Goal: Task Accomplishment & Management: Use online tool/utility

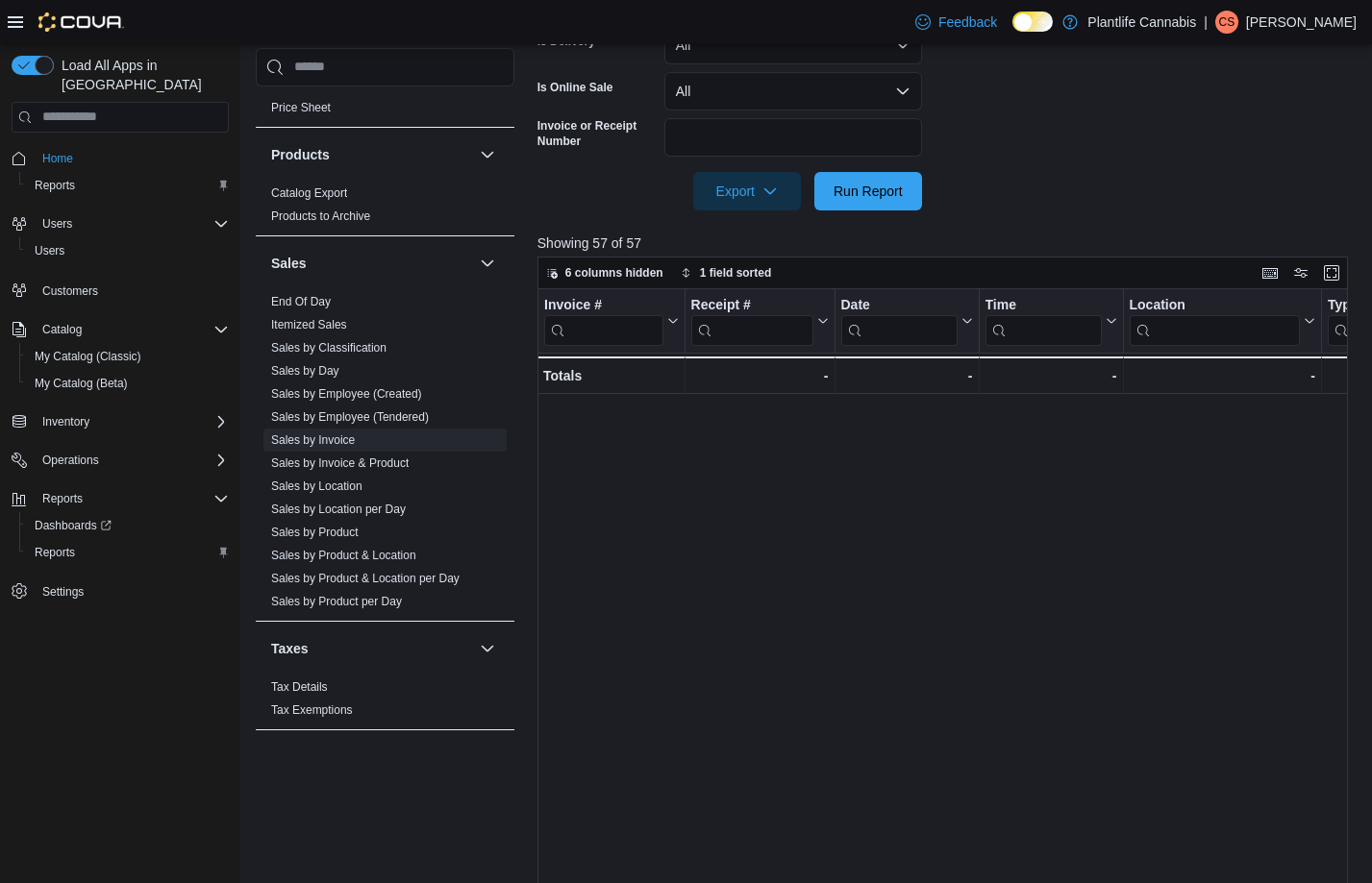
scroll to position [0, 1085]
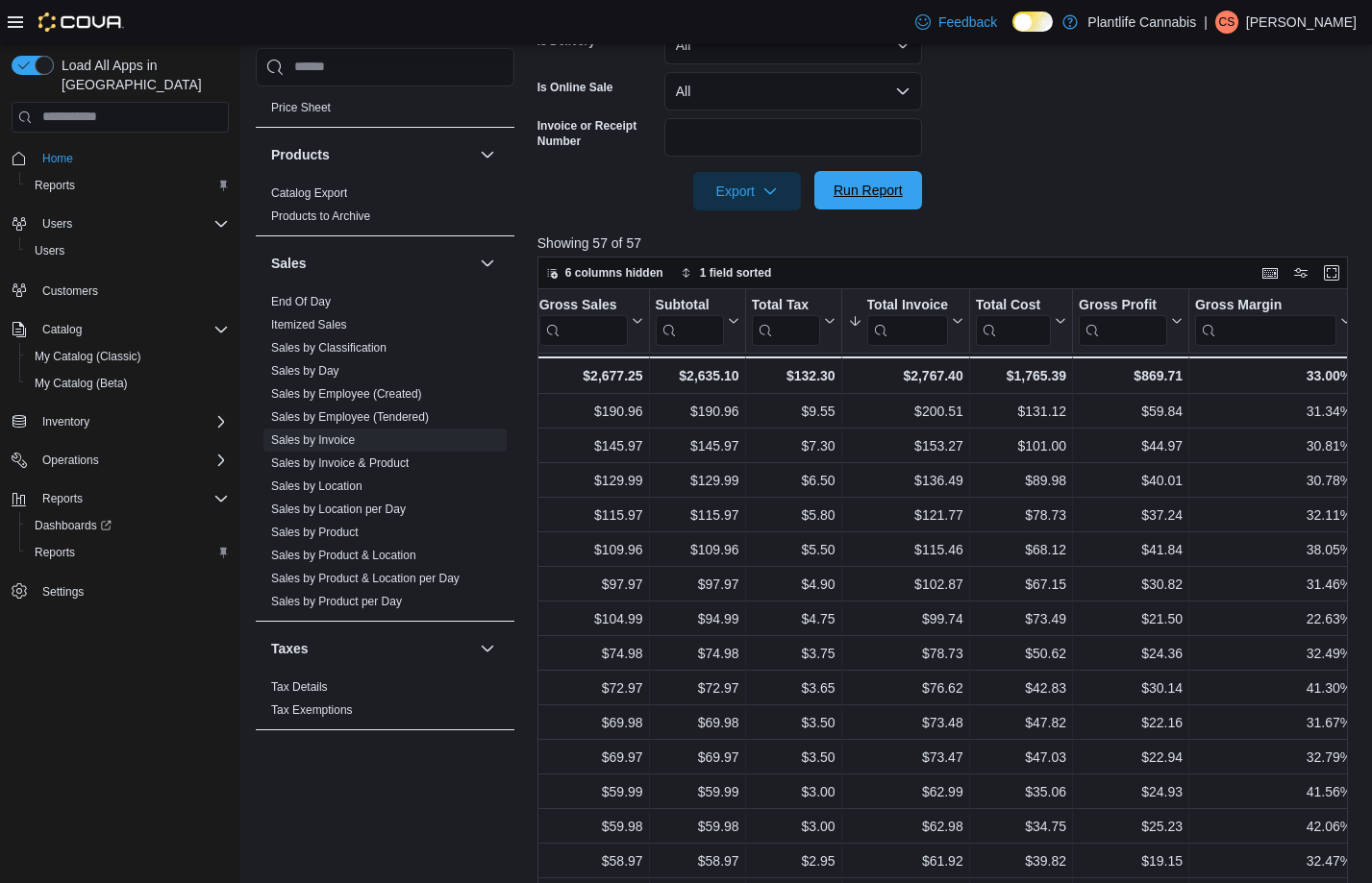
click at [876, 205] on span "Run Report" at bounding box center [867, 190] width 84 height 39
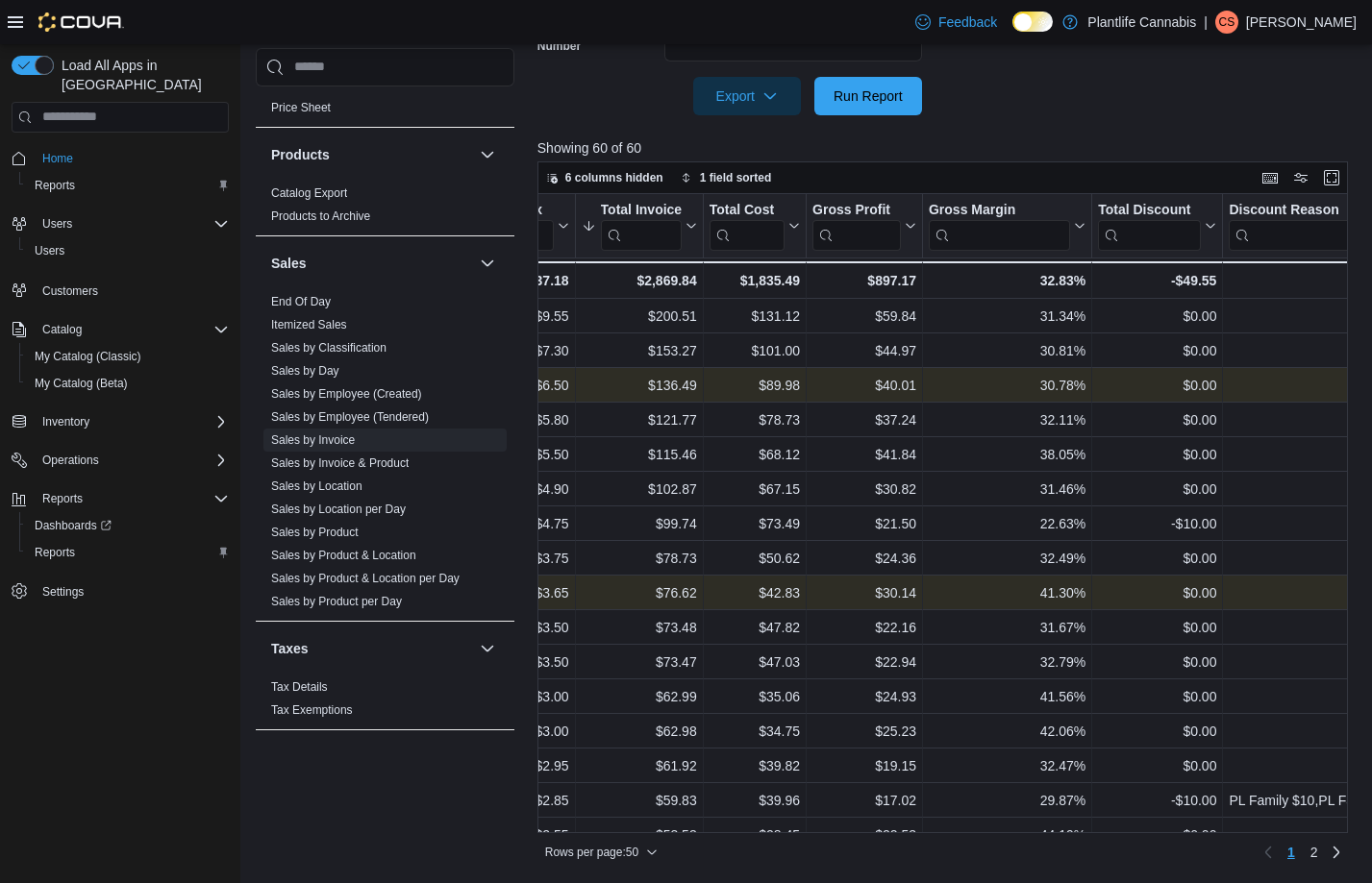
scroll to position [0, 1130]
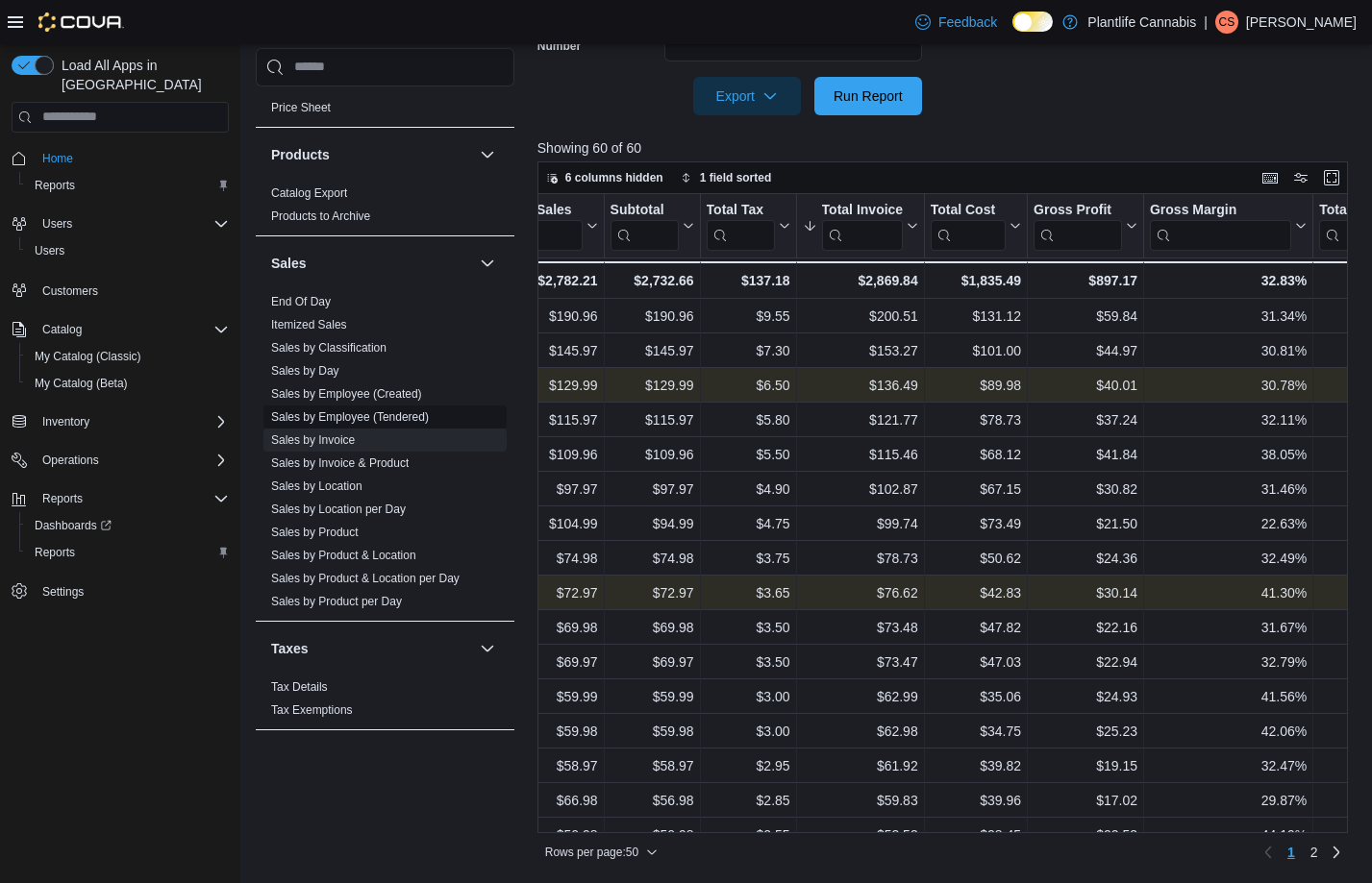
click at [383, 415] on link "Sales by Employee (Tendered)" at bounding box center [350, 417] width 158 height 14
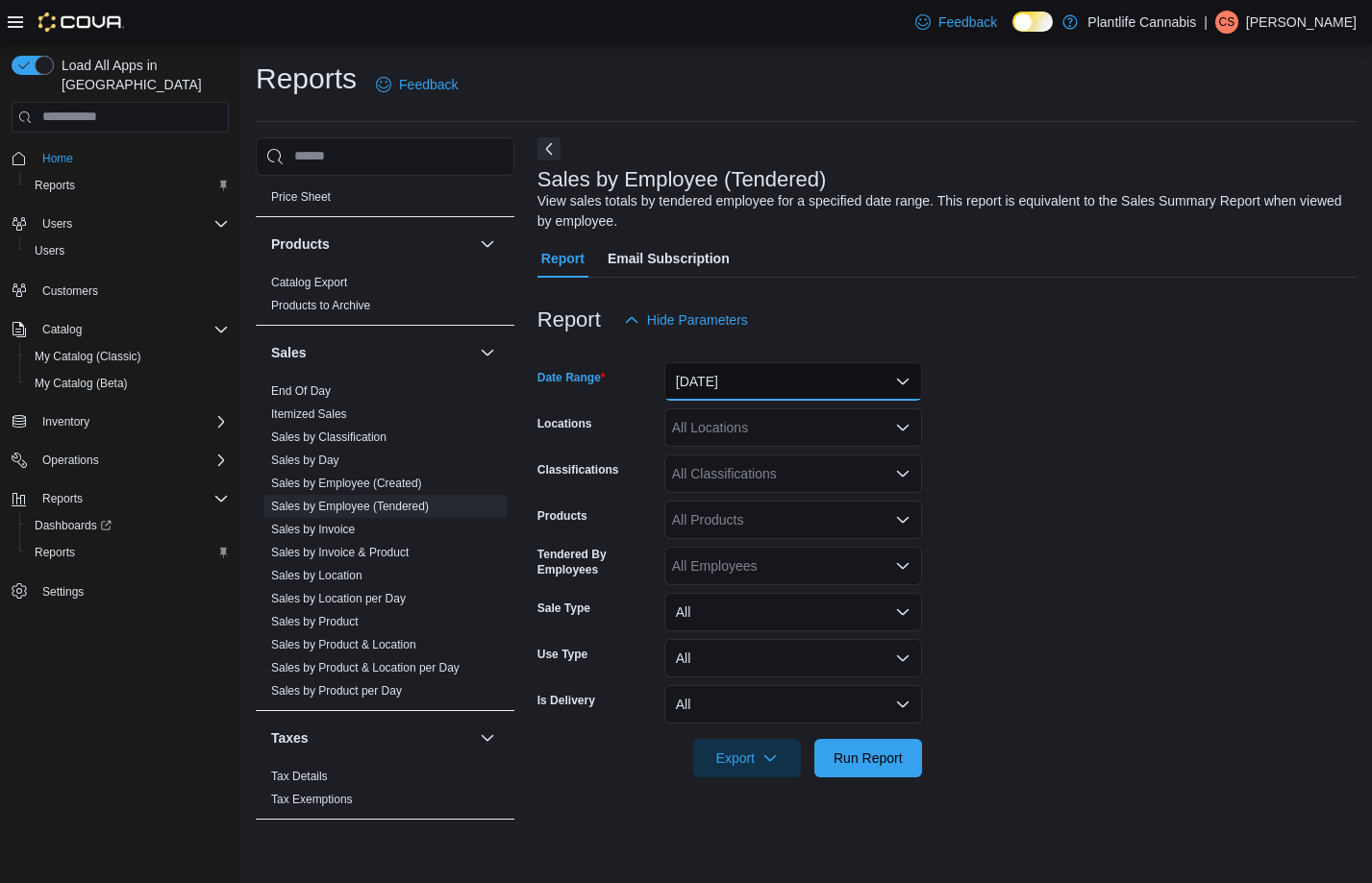
click at [736, 379] on button "[DATE]" at bounding box center [793, 382] width 258 height 39
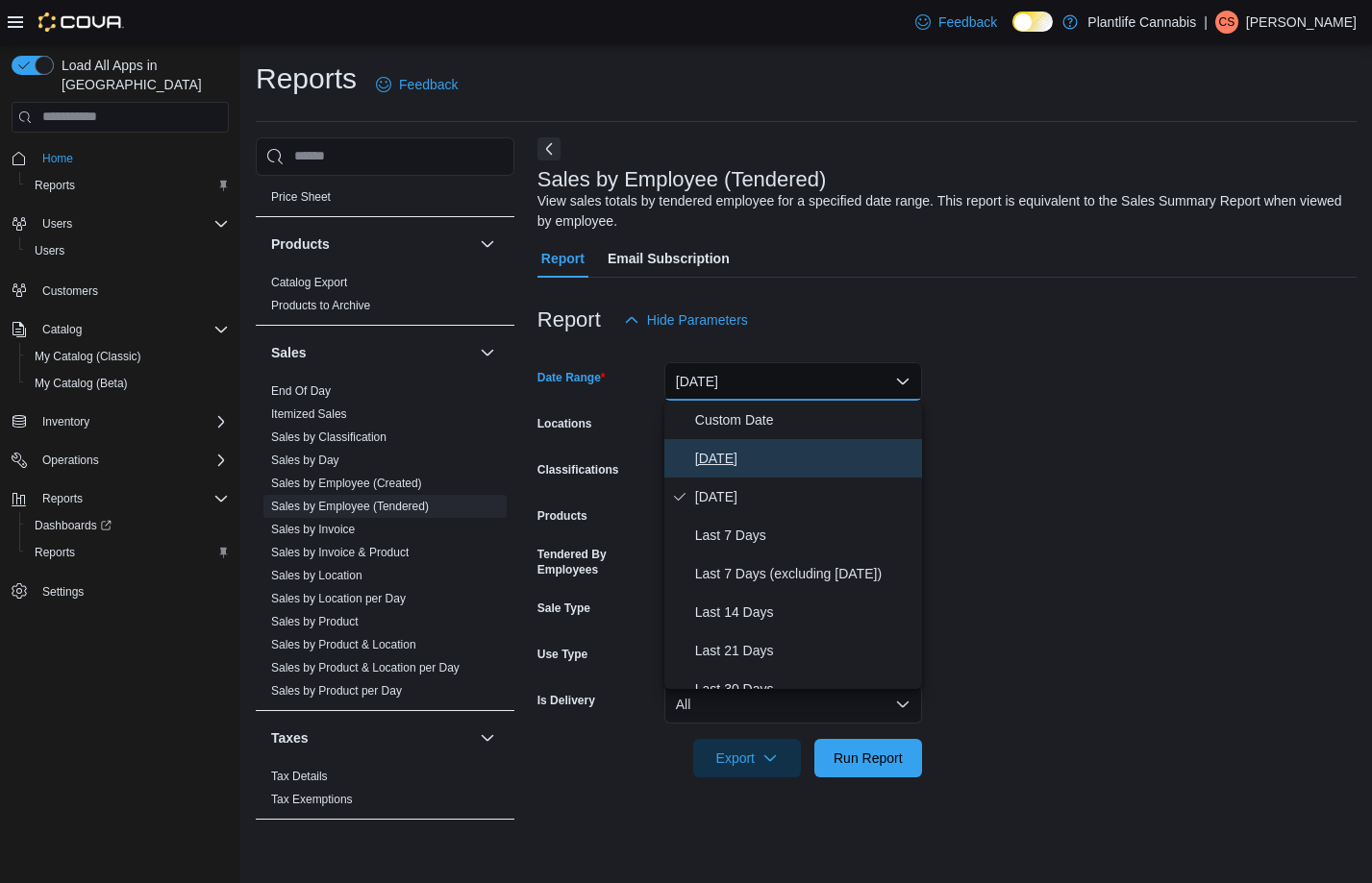
click at [726, 467] on span "[DATE]" at bounding box center [804, 458] width 219 height 23
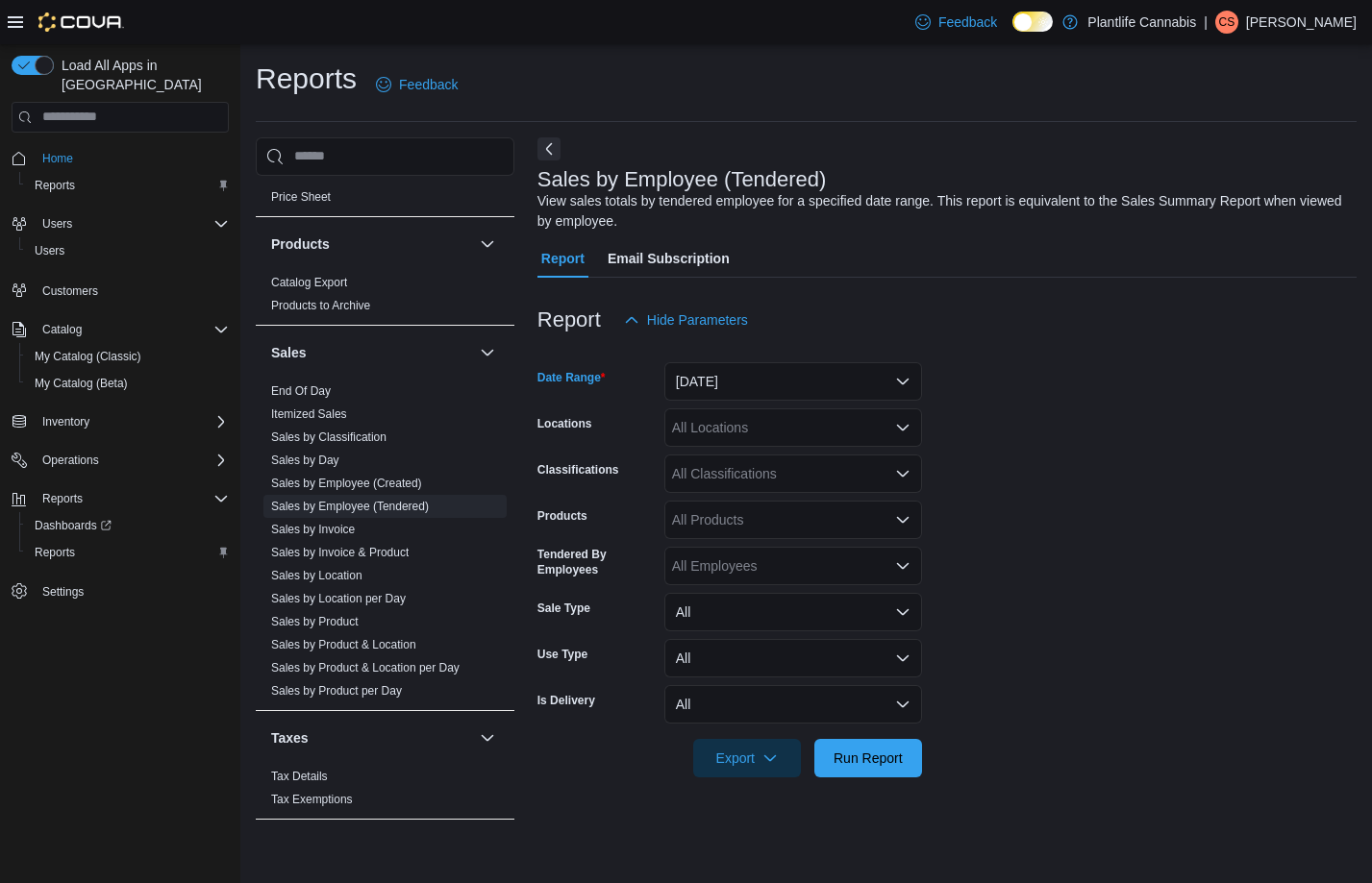
click at [746, 434] on div "All Locations" at bounding box center [793, 427] width 258 height 39
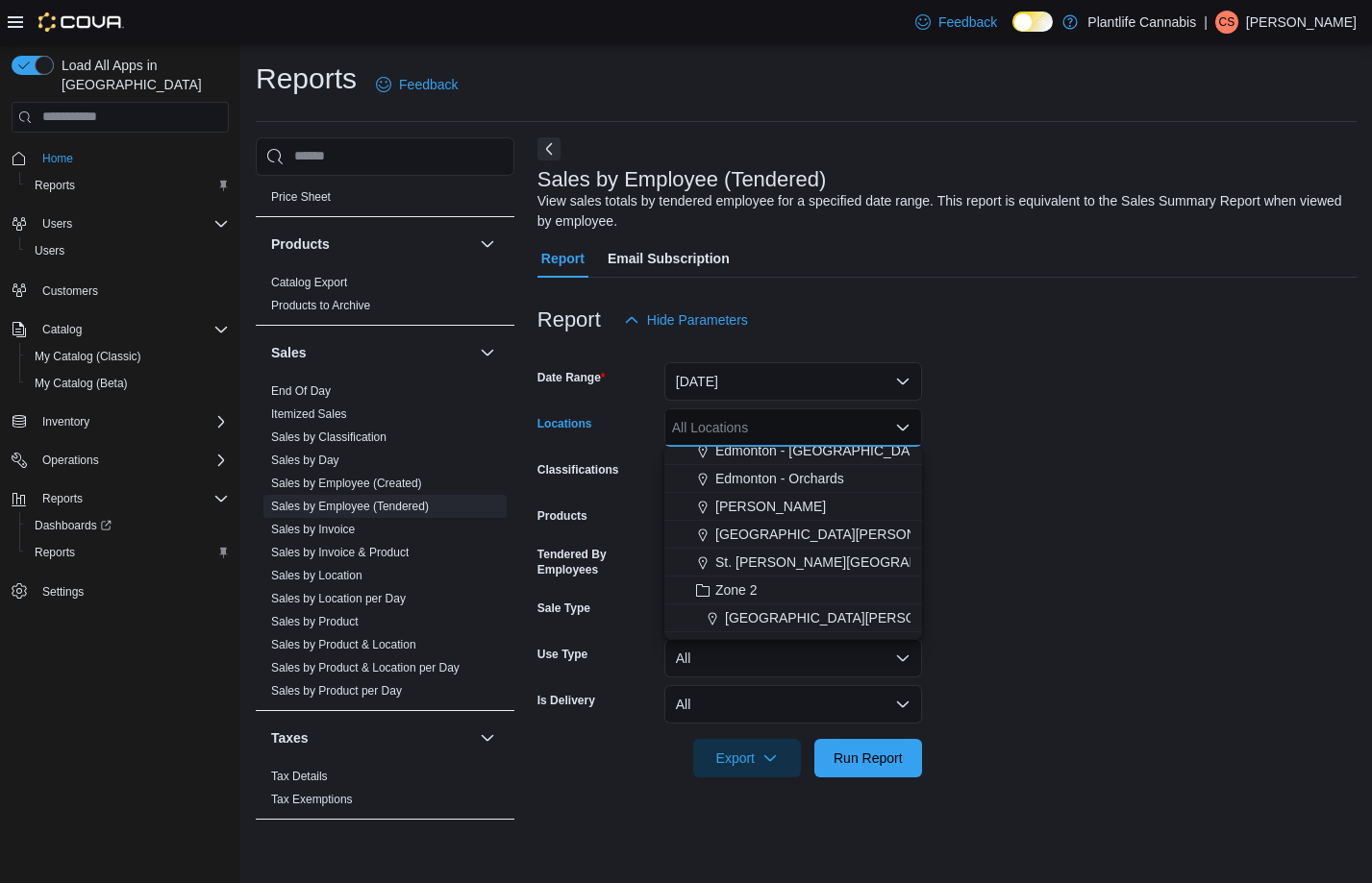
scroll to position [151, 0]
click at [837, 564] on span "St. [PERSON_NAME][GEOGRAPHIC_DATA]" at bounding box center [852, 560] width 272 height 19
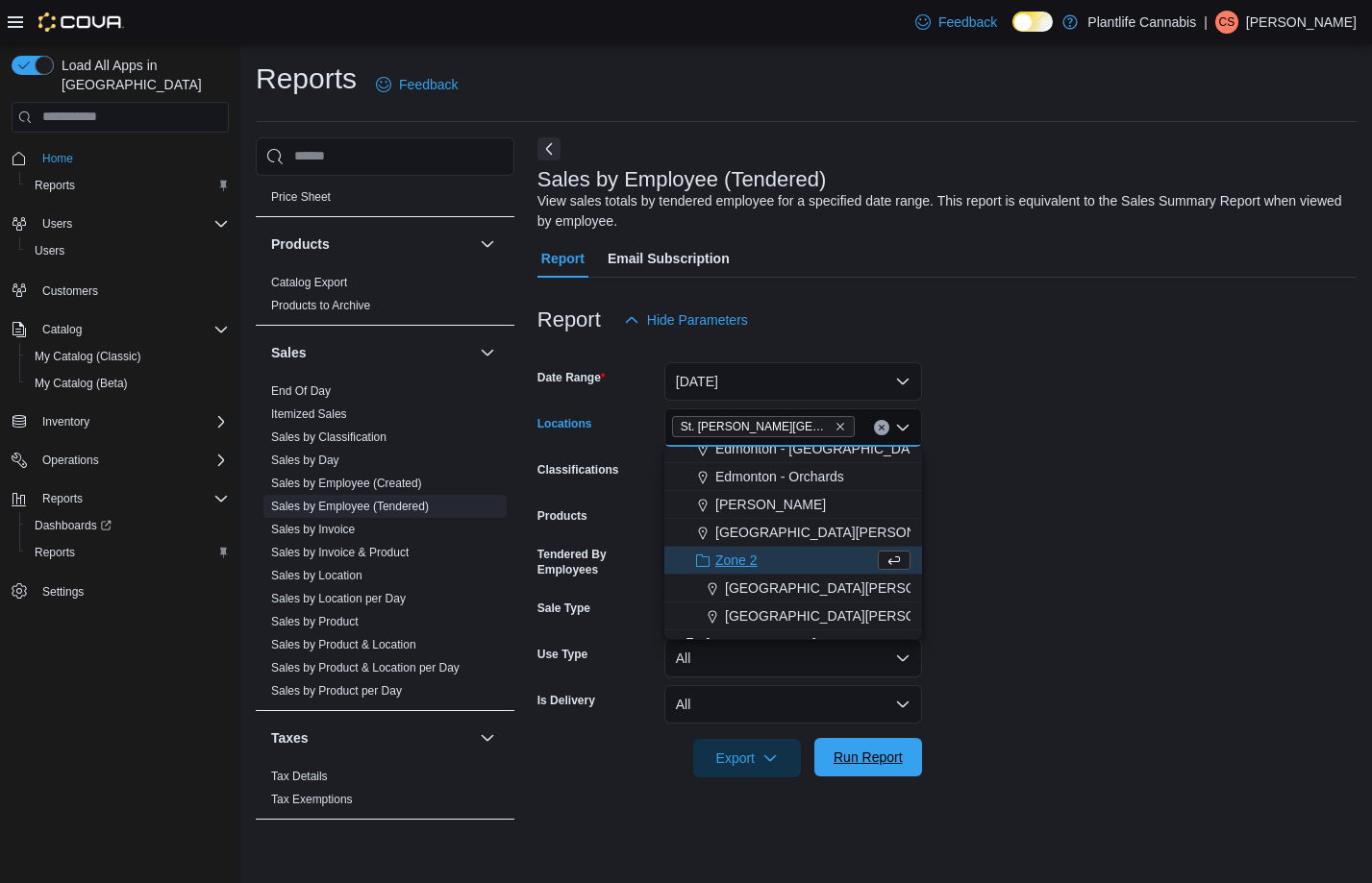
drag, startPoint x: 847, startPoint y: 767, endPoint x: 787, endPoint y: 539, distance: 235.8
click at [847, 767] on span "Run Report" at bounding box center [867, 757] width 84 height 39
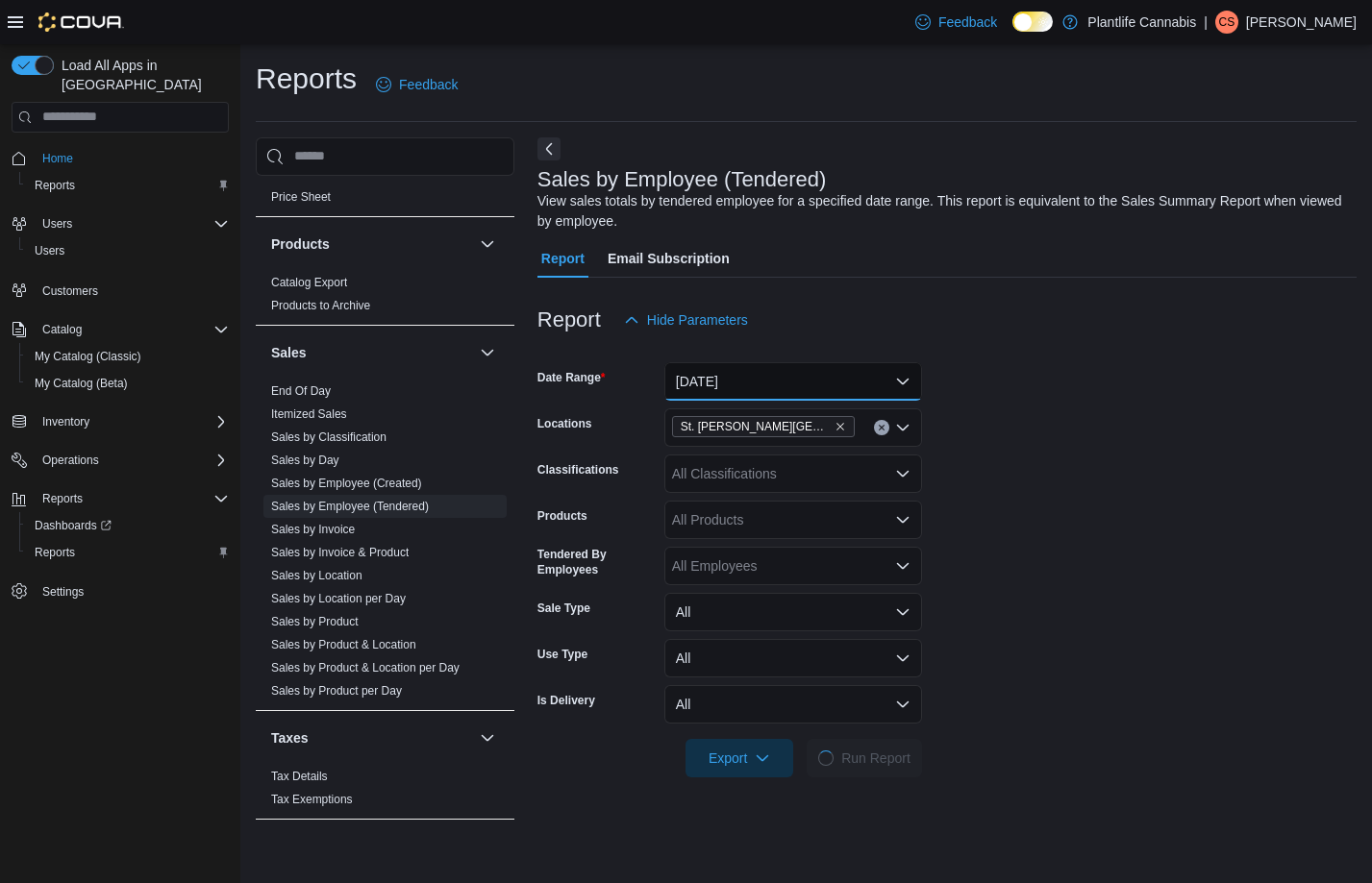
drag, startPoint x: 768, startPoint y: 383, endPoint x: 772, endPoint y: 395, distance: 12.6
click at [768, 383] on button "[DATE]" at bounding box center [793, 382] width 258 height 39
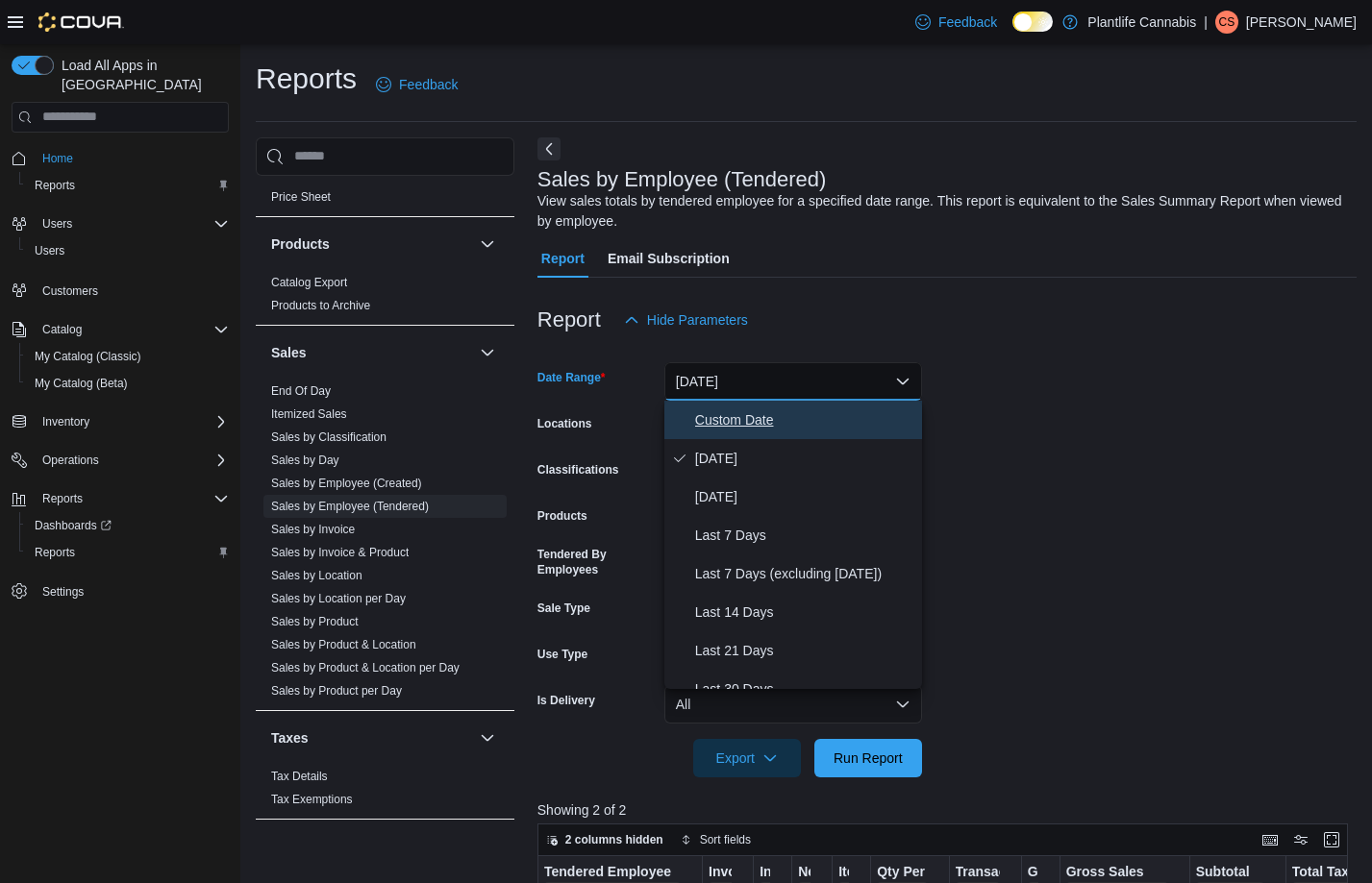
click at [729, 431] on span "Custom Date" at bounding box center [804, 419] width 219 height 23
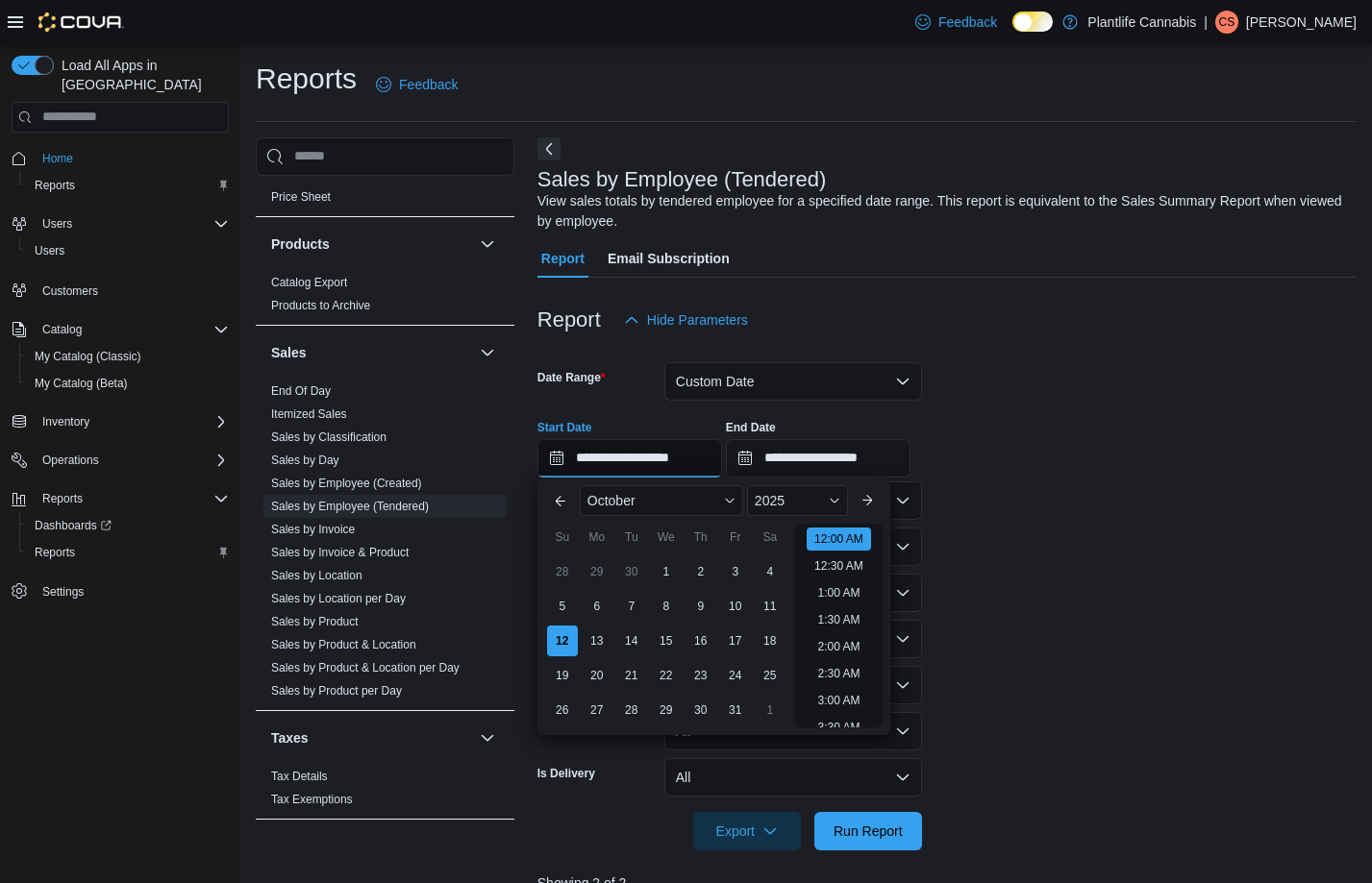
drag, startPoint x: 711, startPoint y: 466, endPoint x: 747, endPoint y: 484, distance: 40.2
click at [713, 466] on input "**********" at bounding box center [629, 458] width 184 height 39
click at [838, 549] on li "8:00 PM" at bounding box center [839, 542] width 58 height 23
type input "**********"
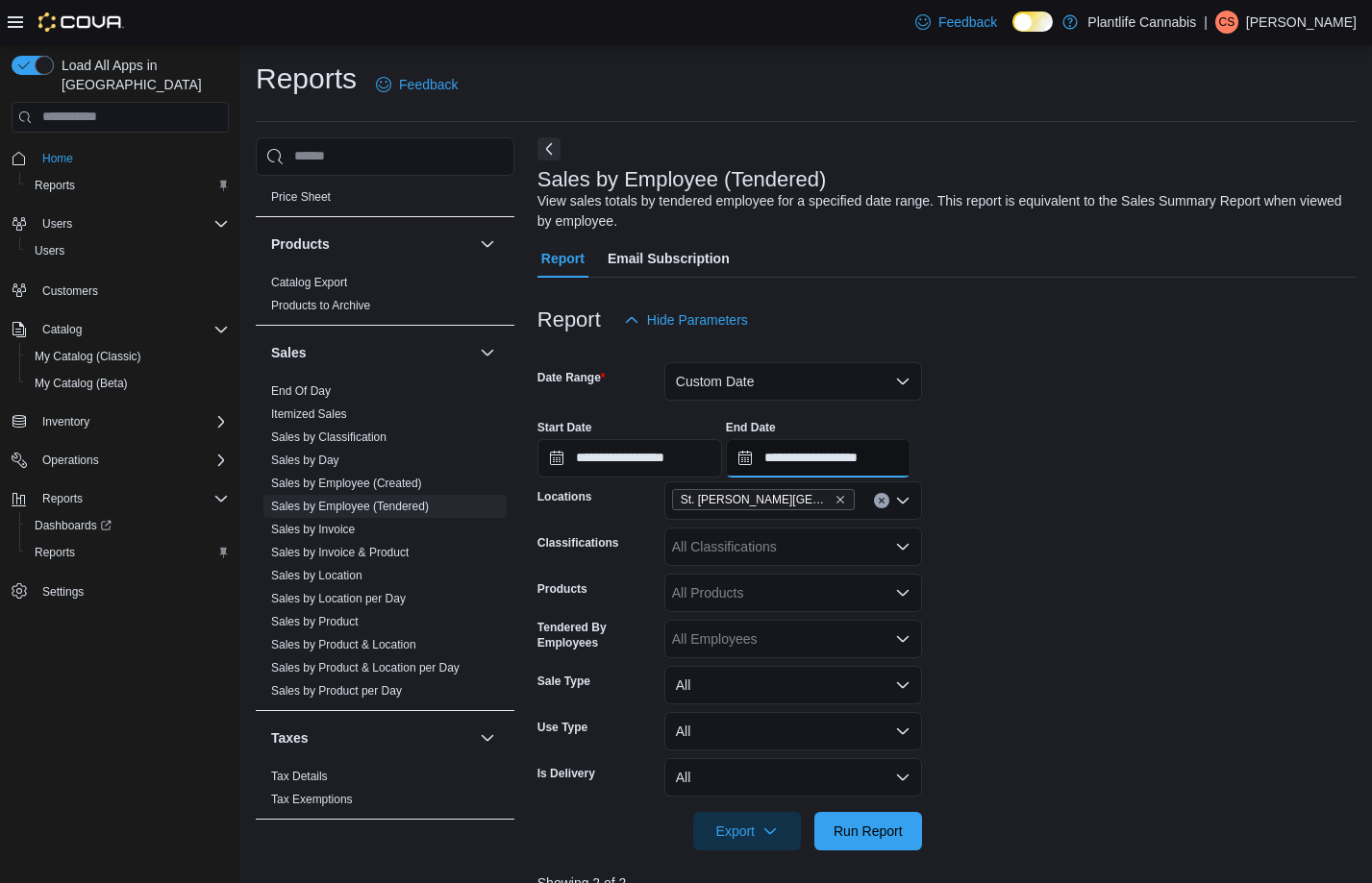
drag, startPoint x: 879, startPoint y: 463, endPoint x: 890, endPoint y: 474, distance: 15.6
click at [879, 463] on input "**********" at bounding box center [818, 458] width 184 height 39
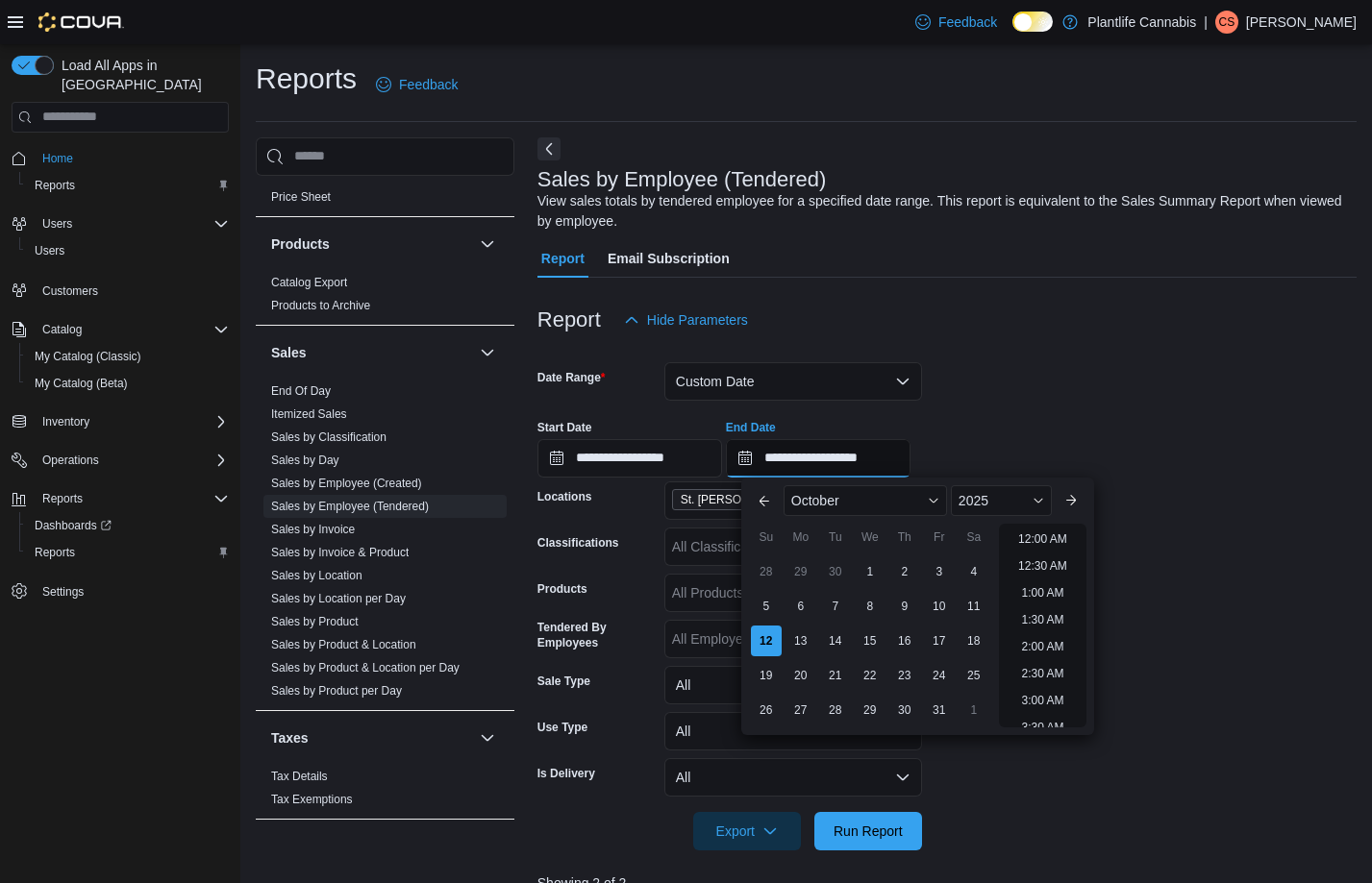
scroll to position [1092, 0]
drag, startPoint x: 1050, startPoint y: 631, endPoint x: 1024, endPoint y: 667, distance: 44.4
click at [1051, 632] on li "10:00 PM" at bounding box center [1043, 631] width 64 height 23
type input "**********"
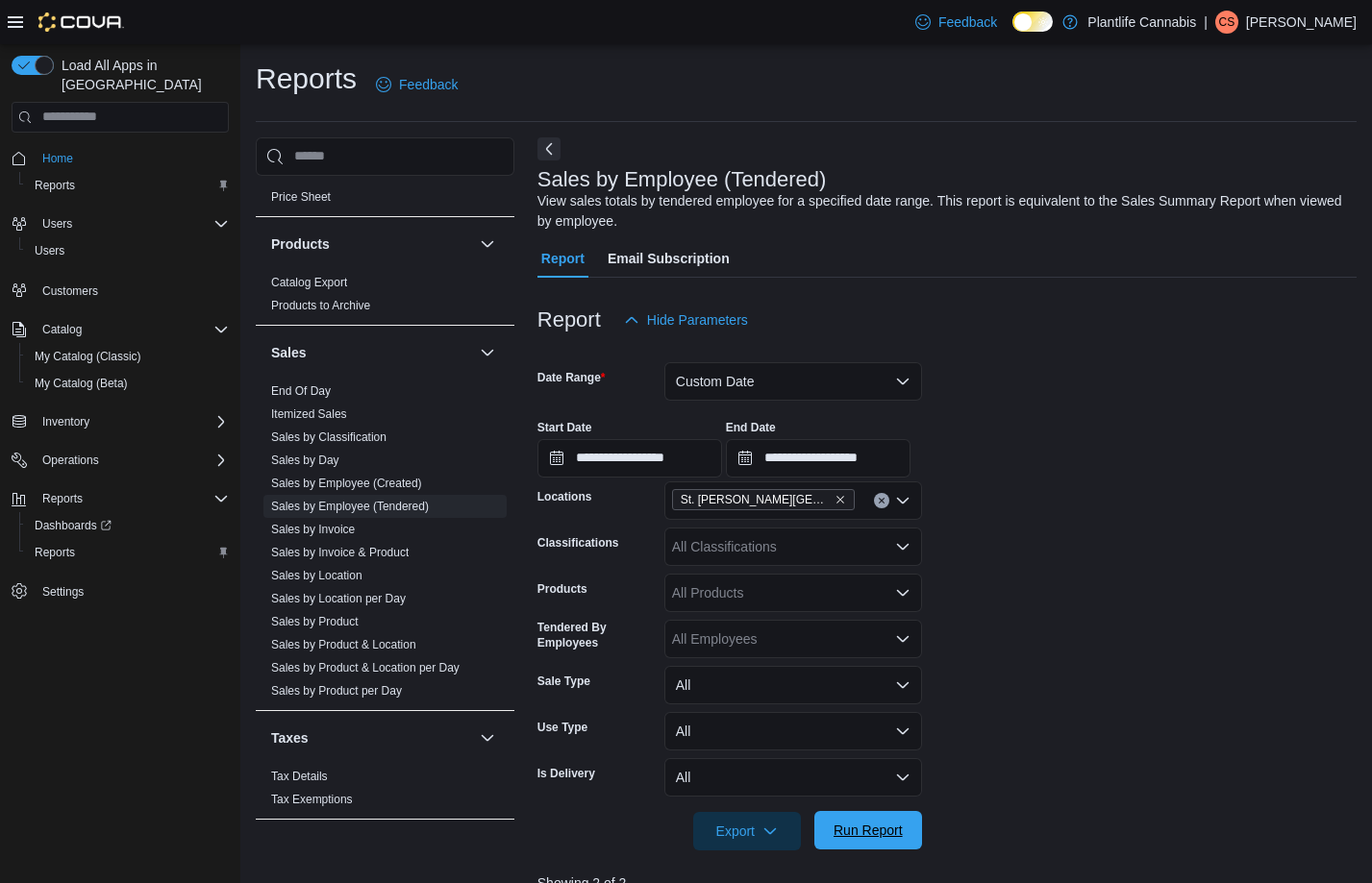
drag, startPoint x: 901, startPoint y: 828, endPoint x: 918, endPoint y: 762, distance: 68.2
click at [901, 828] on span "Run Report" at bounding box center [868, 829] width 69 height 19
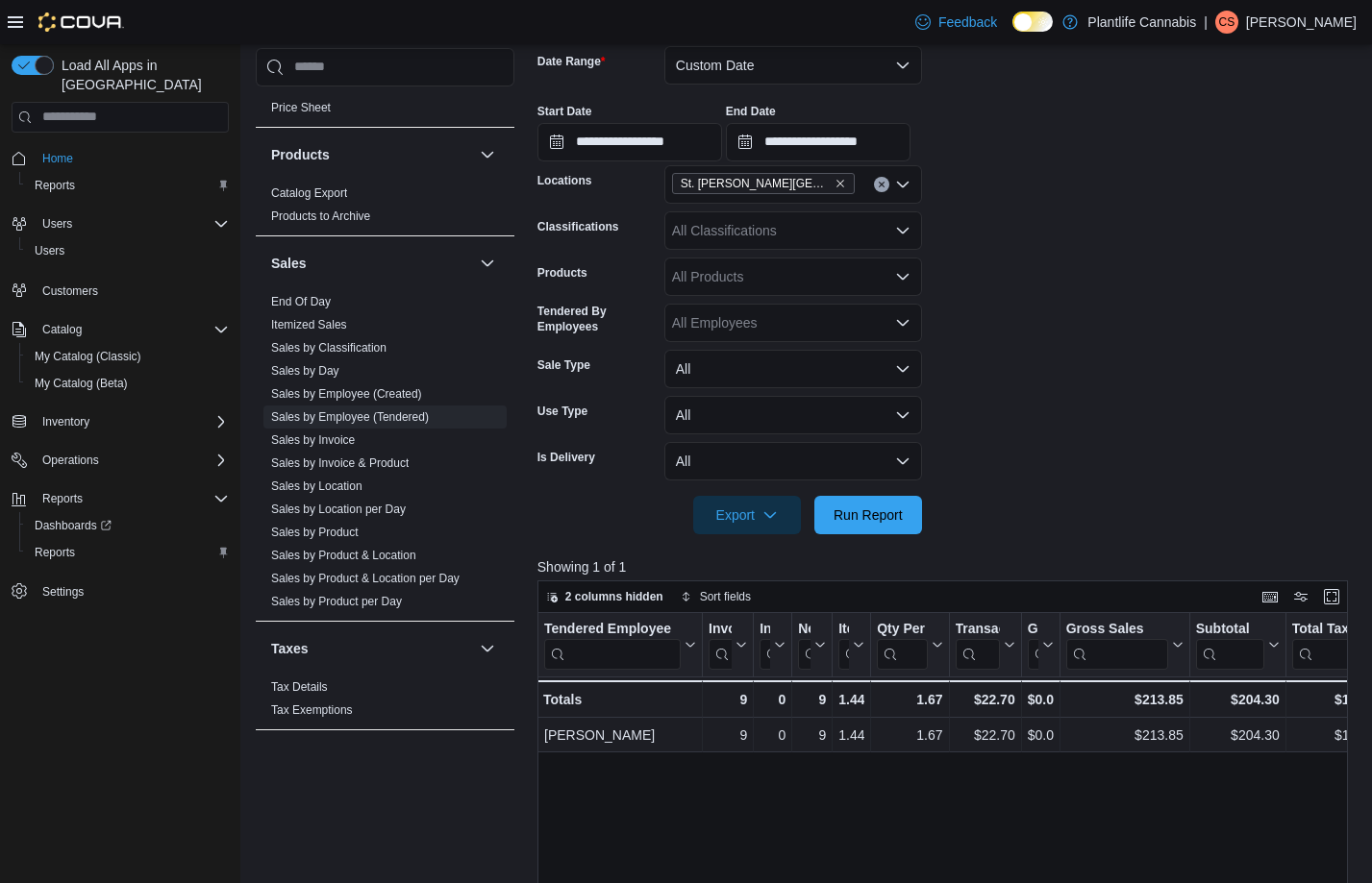
scroll to position [305, 0]
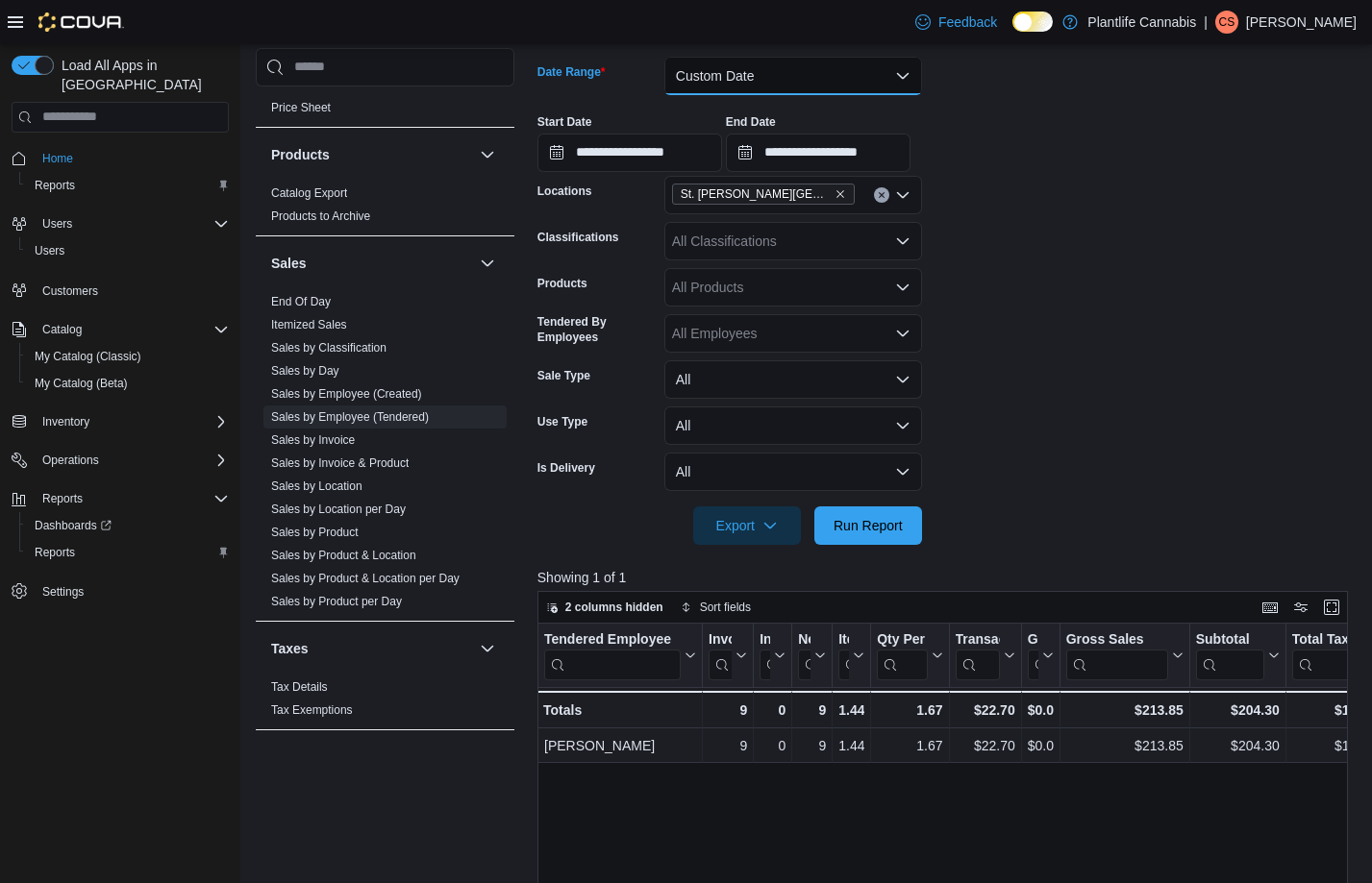
click at [724, 84] on button "Custom Date" at bounding box center [793, 75] width 258 height 39
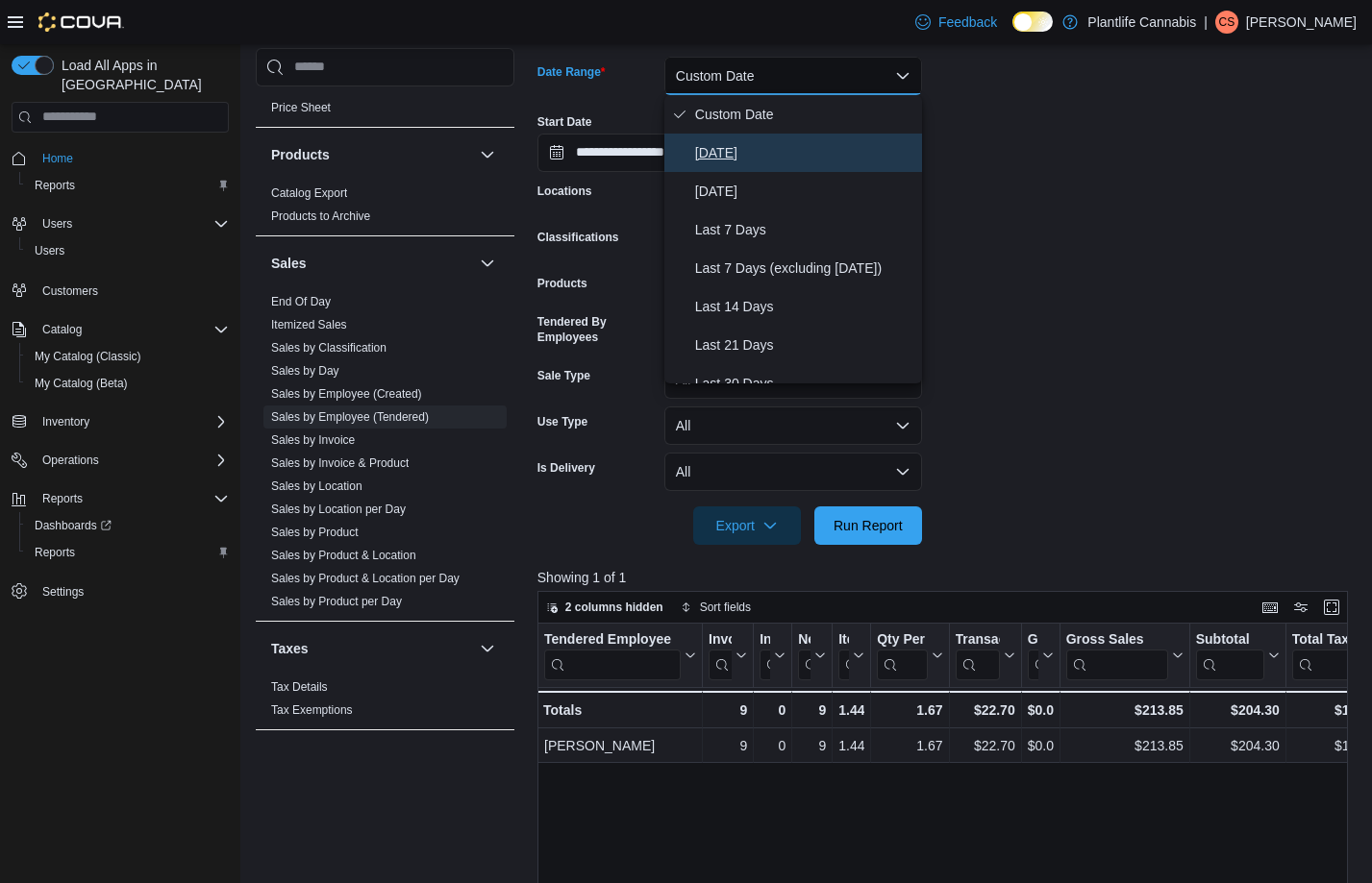
click at [724, 166] on button "[DATE]" at bounding box center [793, 153] width 258 height 39
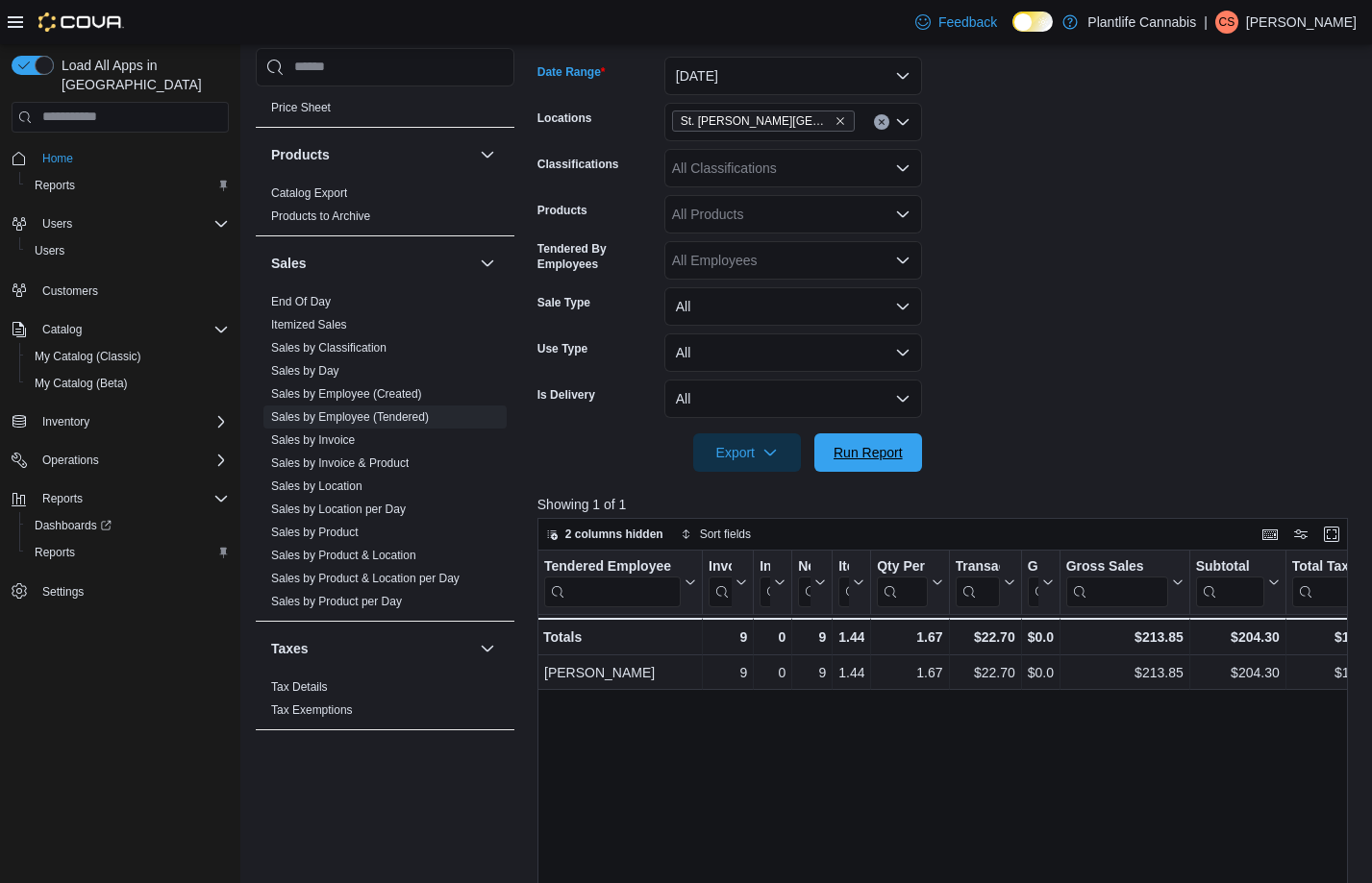
drag, startPoint x: 890, startPoint y: 463, endPoint x: 1292, endPoint y: 535, distance: 408.4
click at [893, 465] on span "Run Report" at bounding box center [867, 452] width 84 height 39
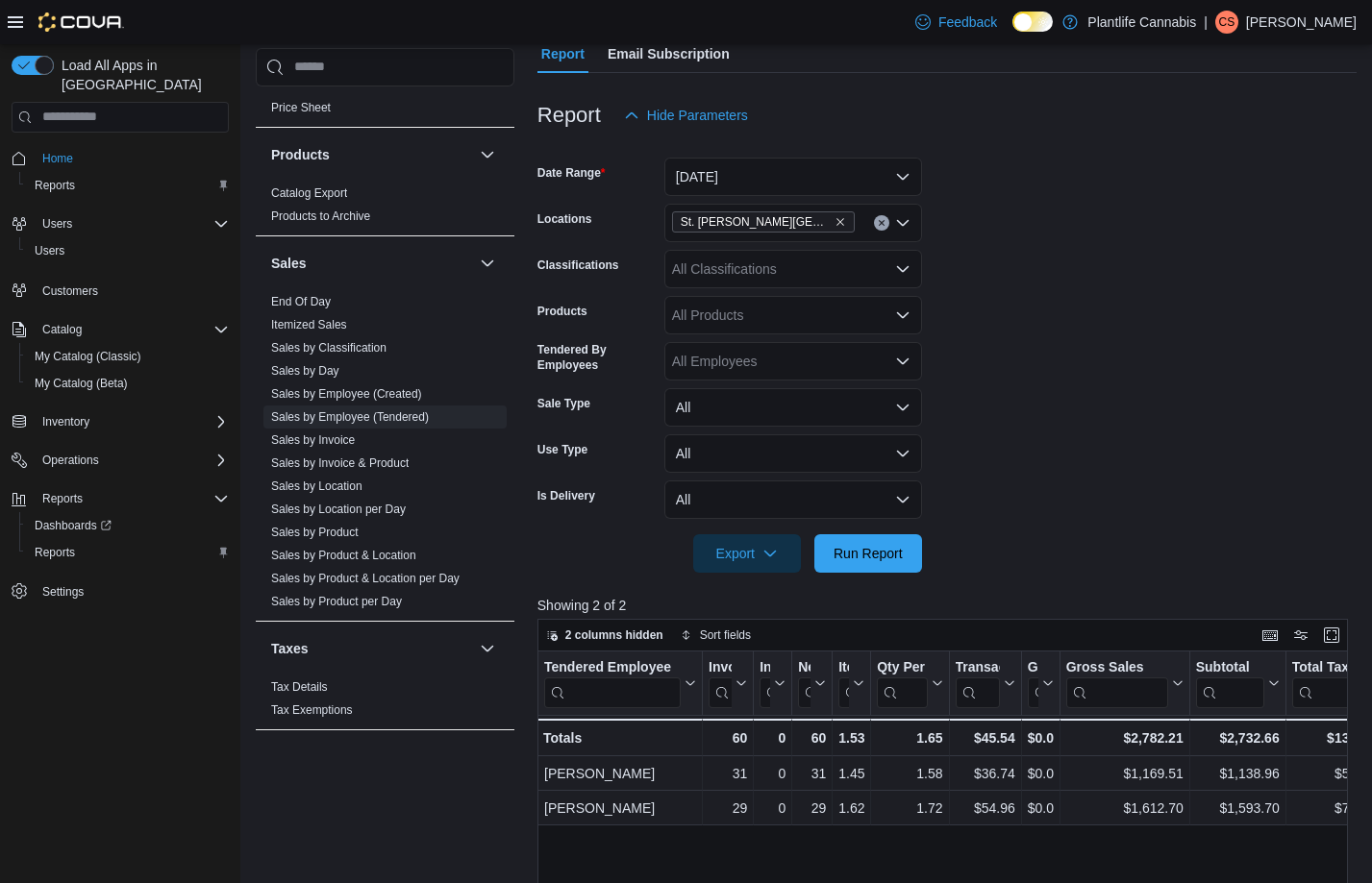
scroll to position [203, 0]
click at [743, 278] on div "All Classifications" at bounding box center [793, 271] width 258 height 39
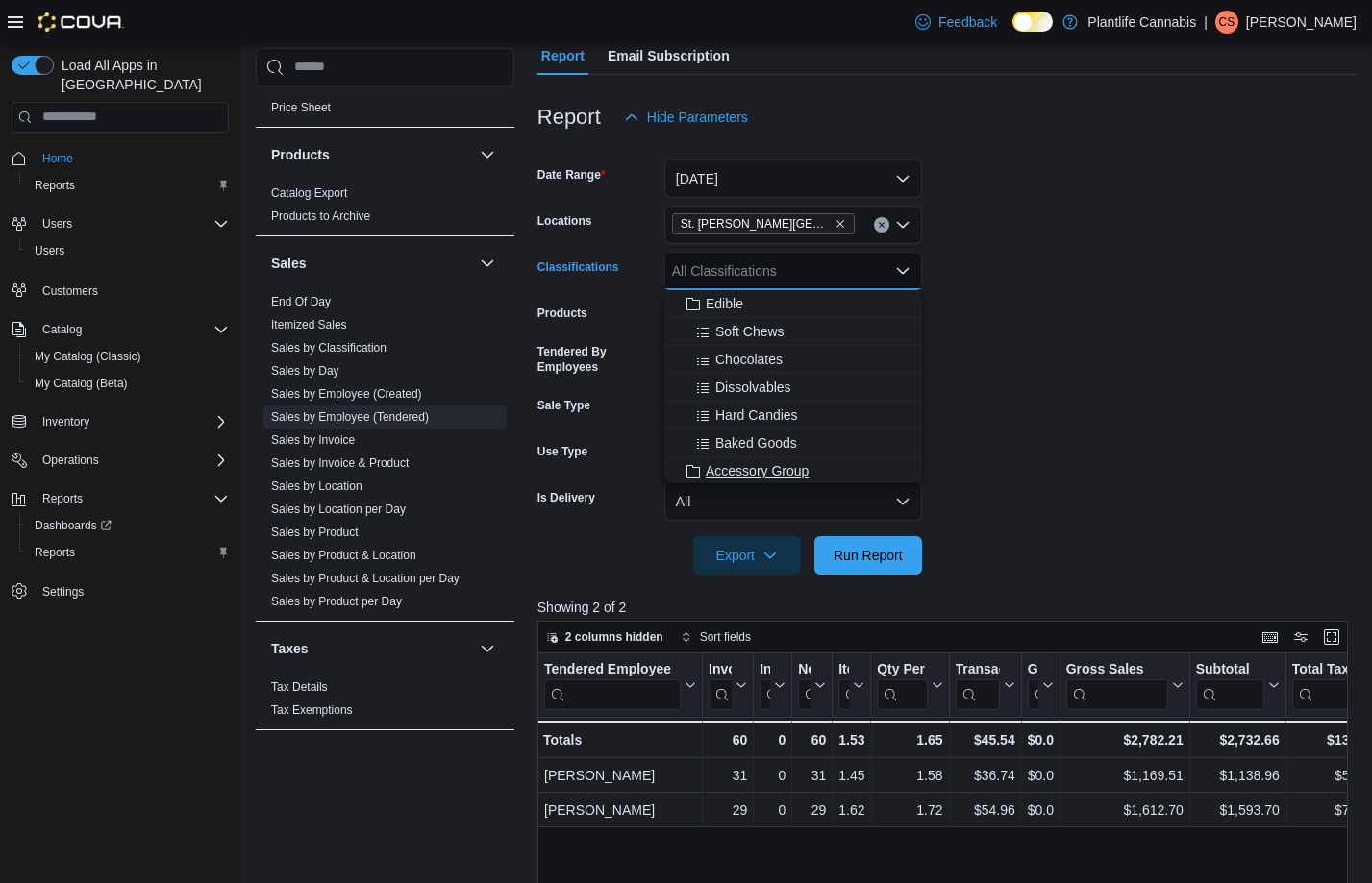
click at [766, 471] on span "Accessory Group" at bounding box center [757, 471] width 103 height 19
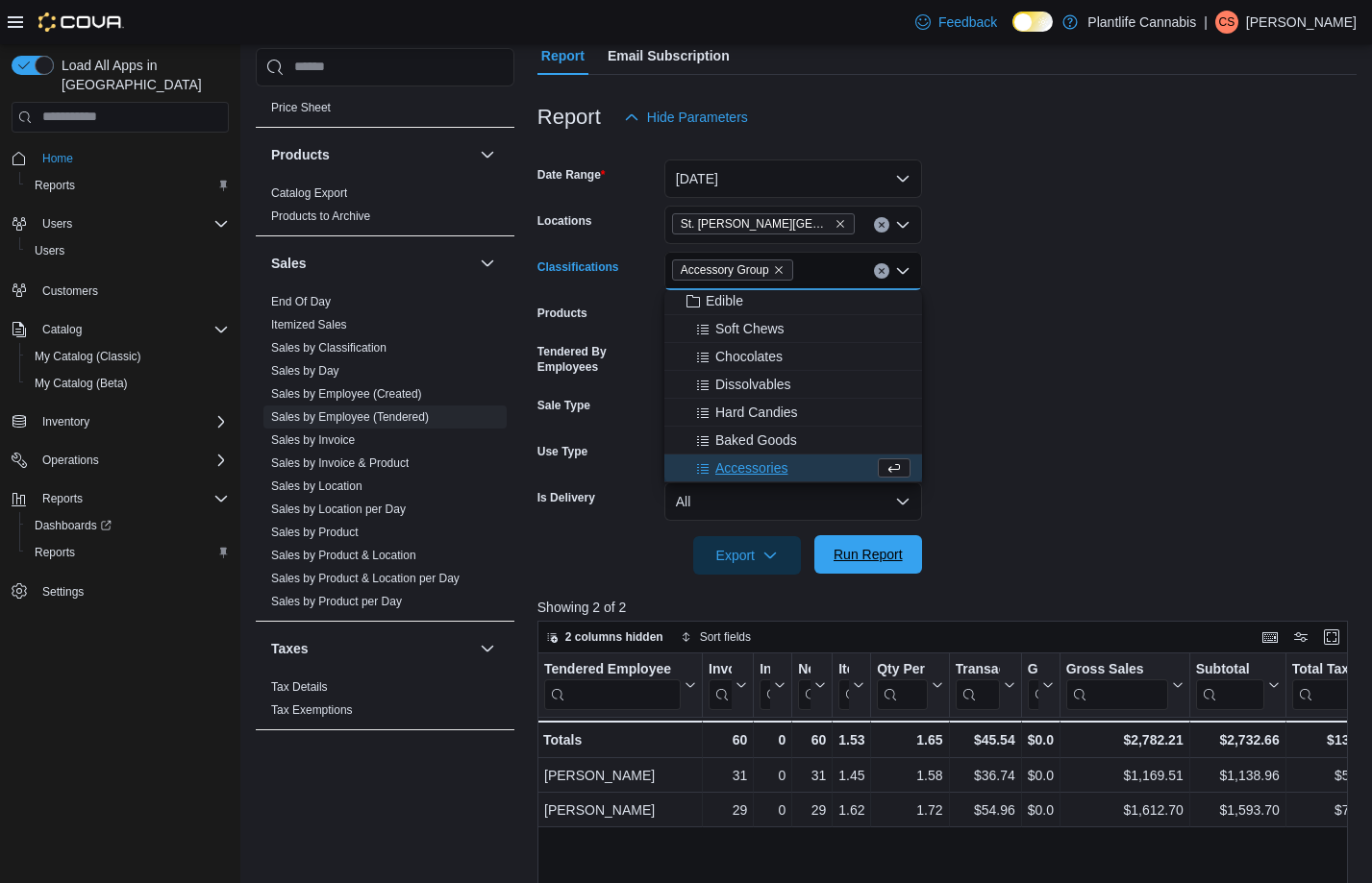
drag, startPoint x: 871, startPoint y: 542, endPoint x: 882, endPoint y: 541, distance: 11.0
click at [871, 542] on span "Run Report" at bounding box center [867, 554] width 84 height 39
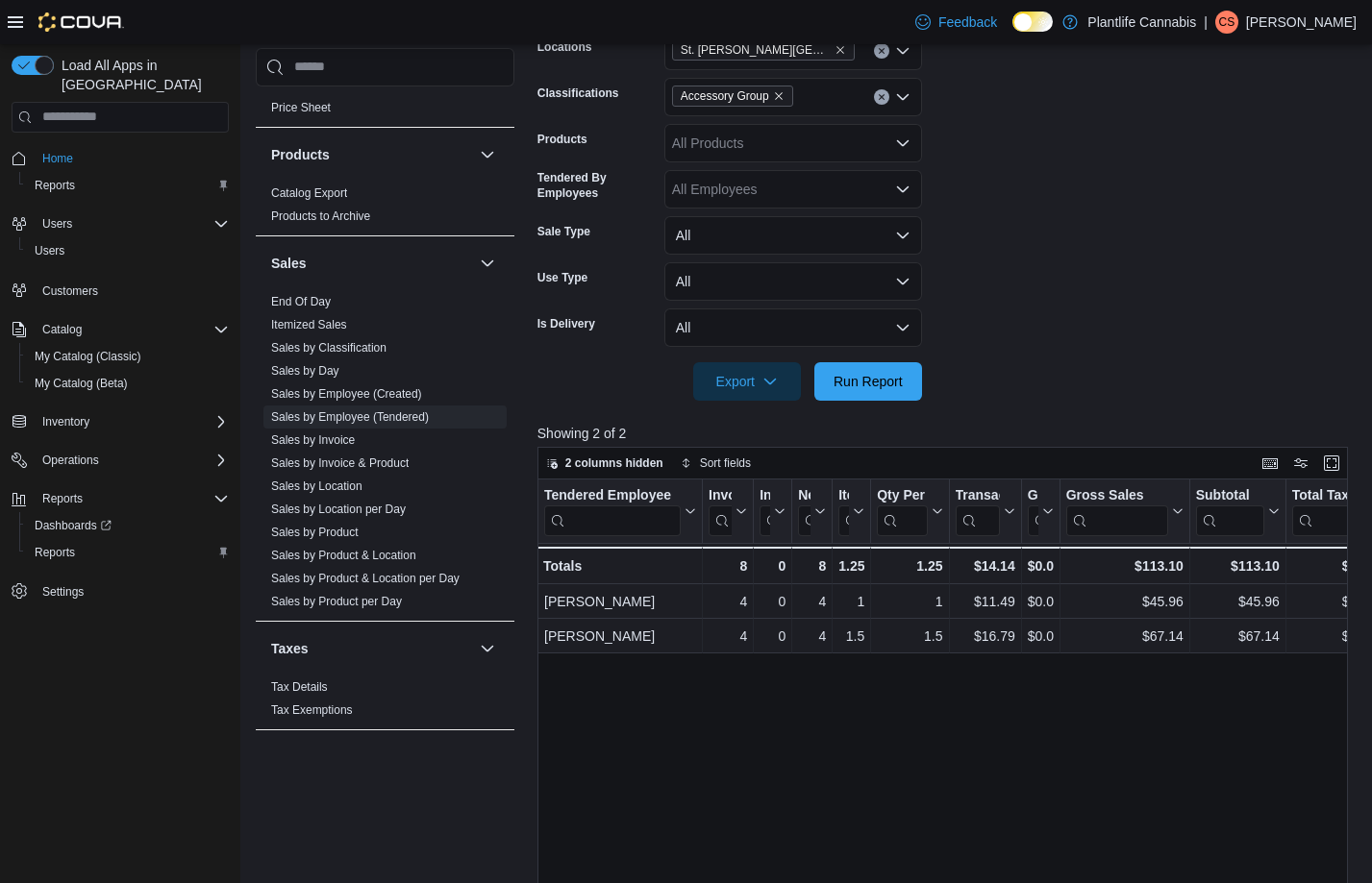
scroll to position [387, 0]
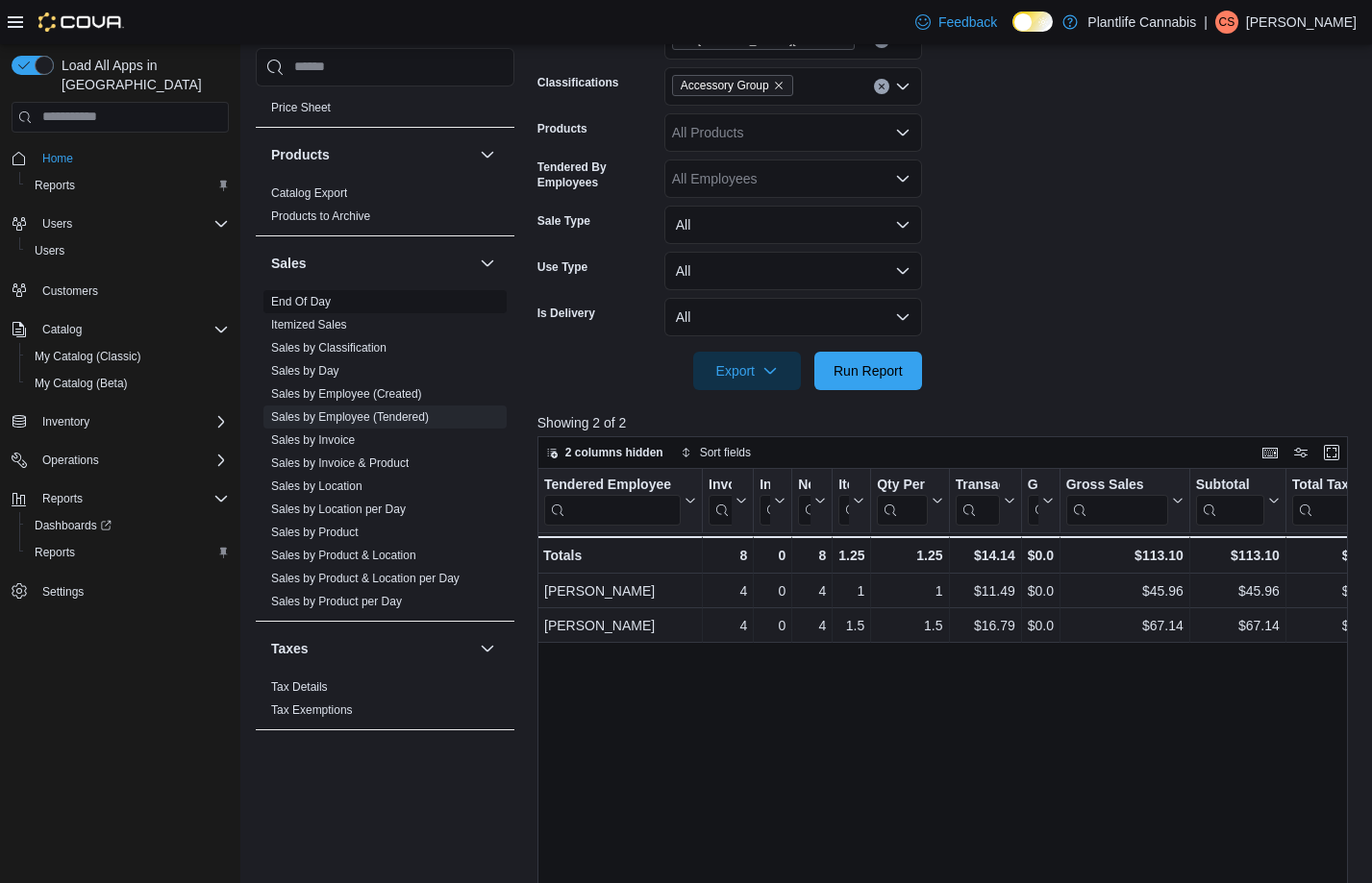
drag, startPoint x: 318, startPoint y: 305, endPoint x: 480, endPoint y: 384, distance: 180.2
click at [318, 305] on link "End Of Day" at bounding box center [301, 302] width 59 height 14
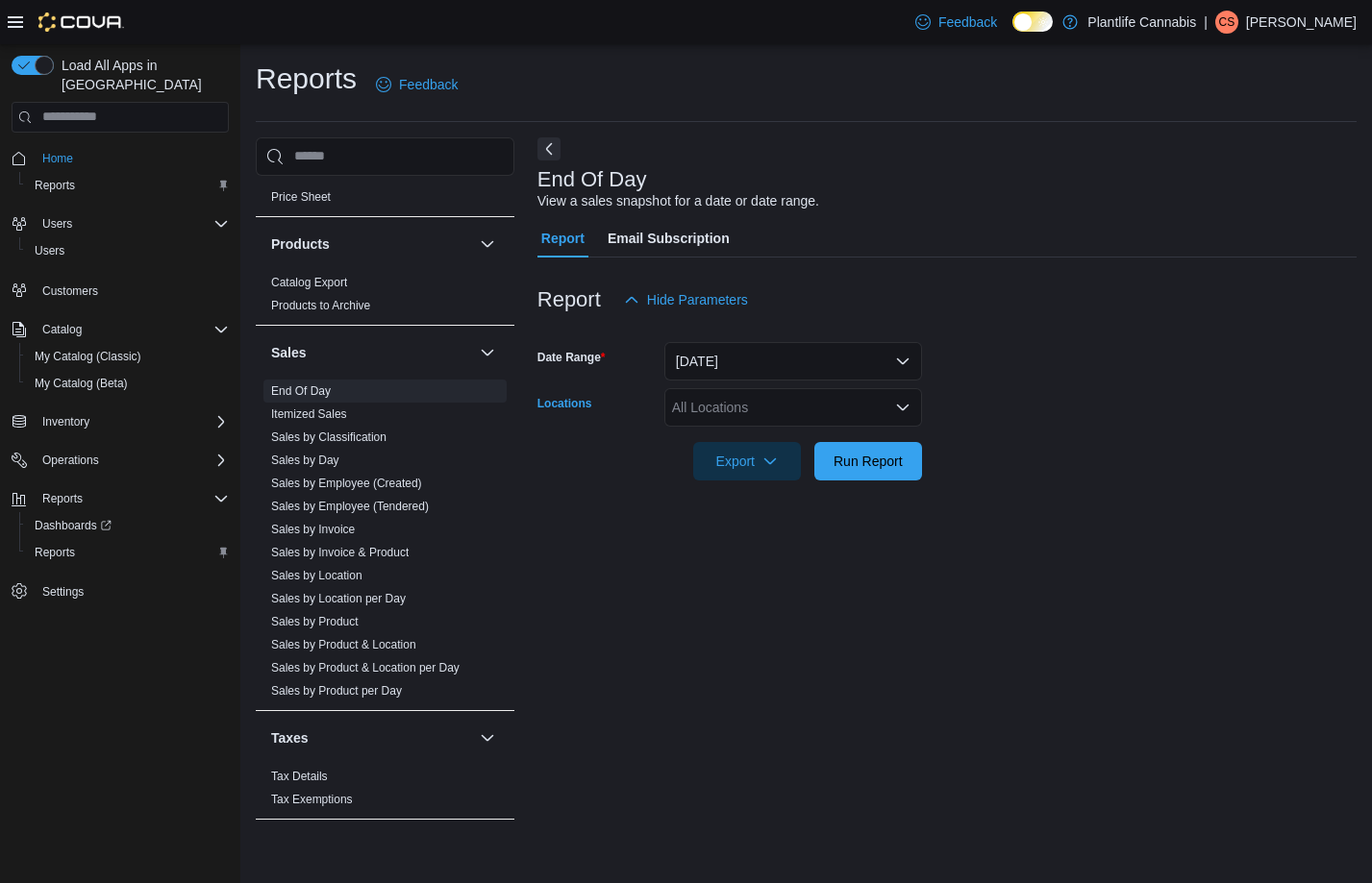
click at [716, 410] on div "All Locations" at bounding box center [793, 407] width 258 height 39
type input "******"
click at [992, 432] on div at bounding box center [947, 435] width 819 height 16
drag, startPoint x: 891, startPoint y: 466, endPoint x: 899, endPoint y: 478, distance: 14.4
click at [891, 466] on span "Run Report" at bounding box center [868, 460] width 69 height 19
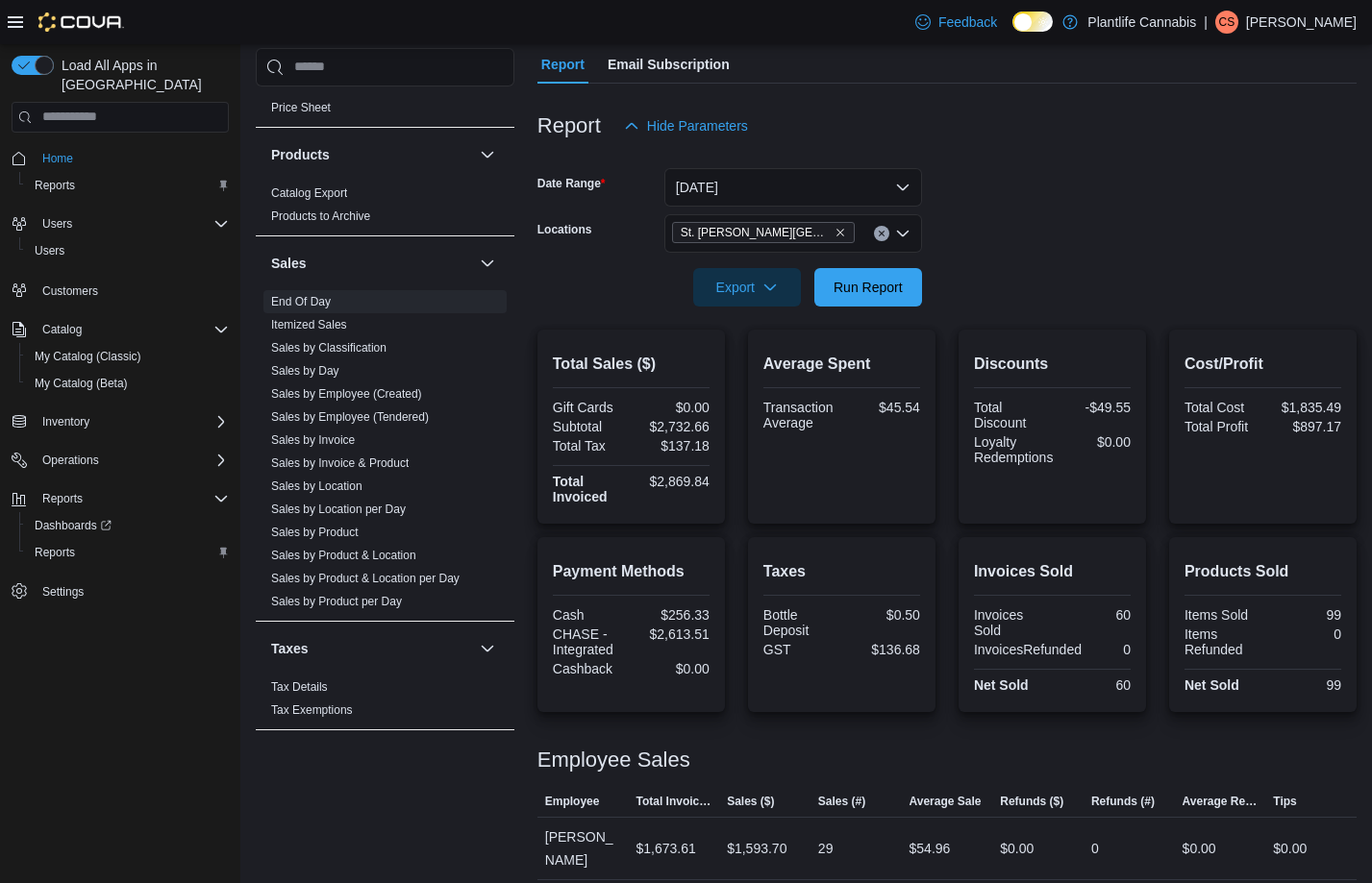
scroll to position [181, 0]
